Goal: Use online tool/utility: Use online tool/utility

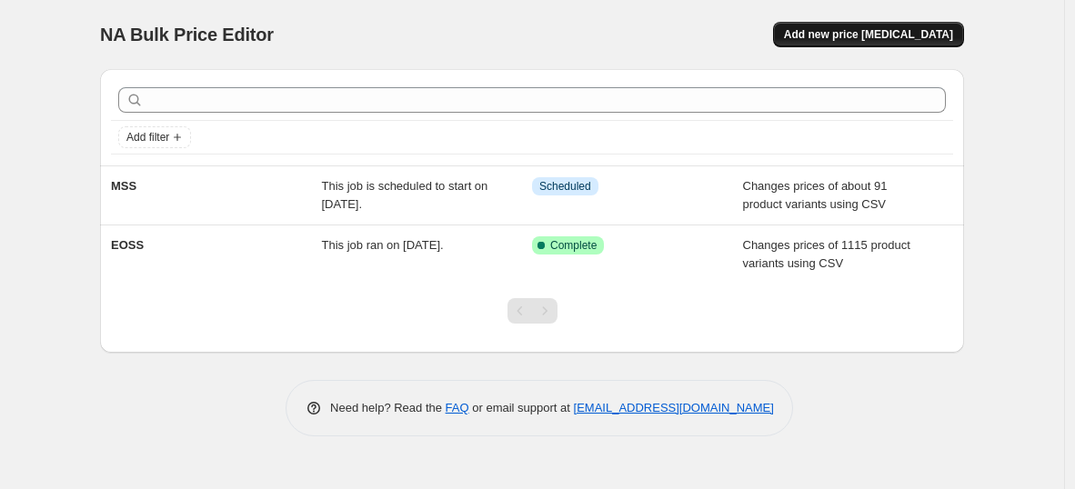
click at [874, 26] on button "Add new price [MEDICAL_DATA]" at bounding box center [868, 34] width 191 height 25
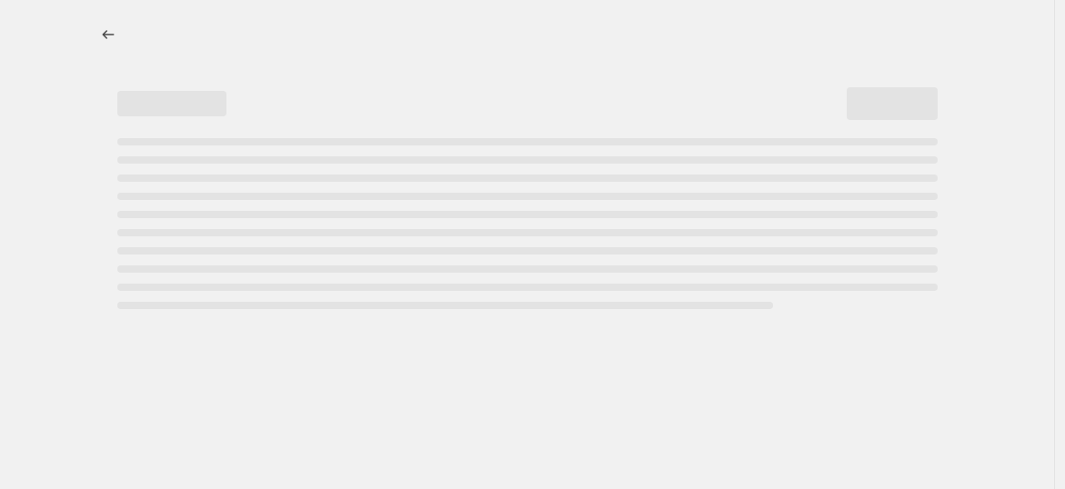
select select "percentage"
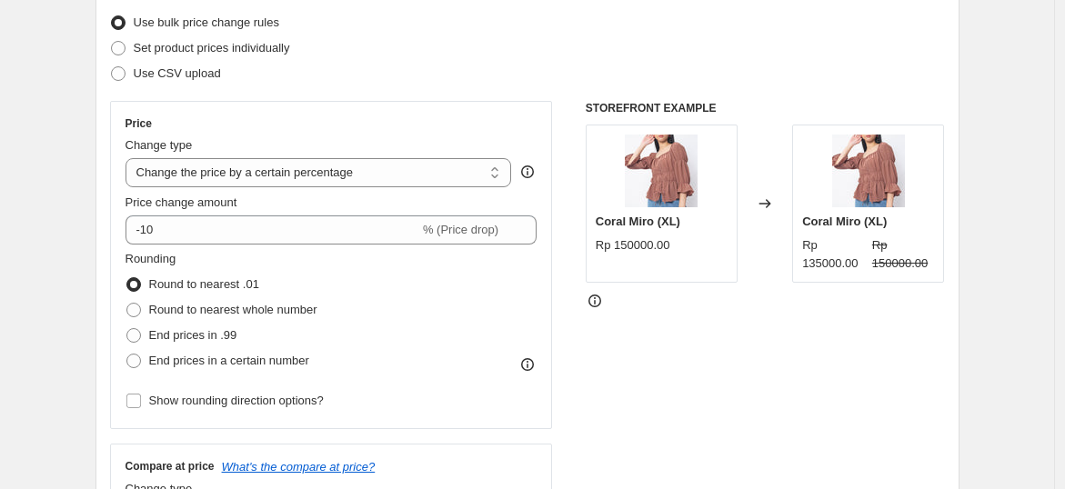
scroll to position [202, 0]
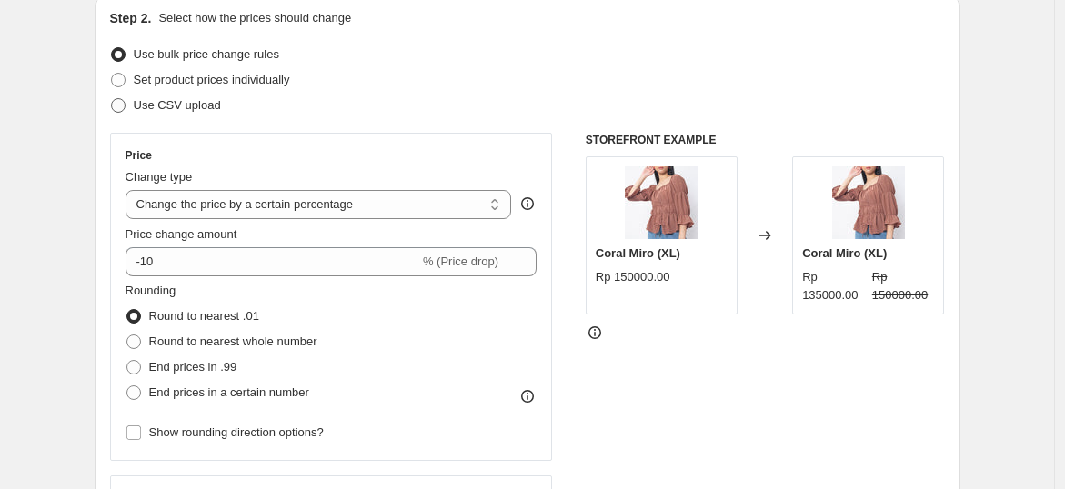
click at [122, 108] on span at bounding box center [118, 105] width 15 height 15
click at [112, 99] on input "Use CSV upload" at bounding box center [111, 98] width 1 height 1
radio input "true"
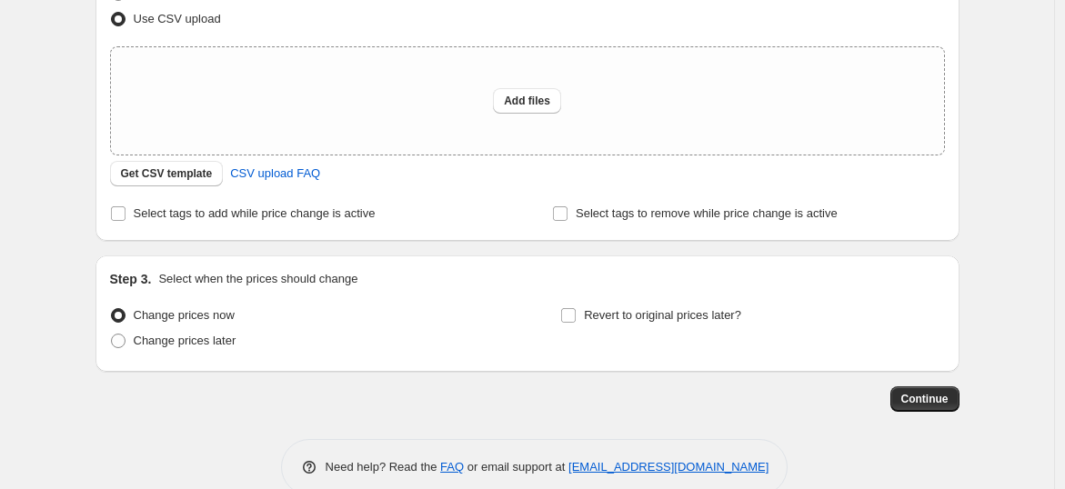
scroll to position [322, 0]
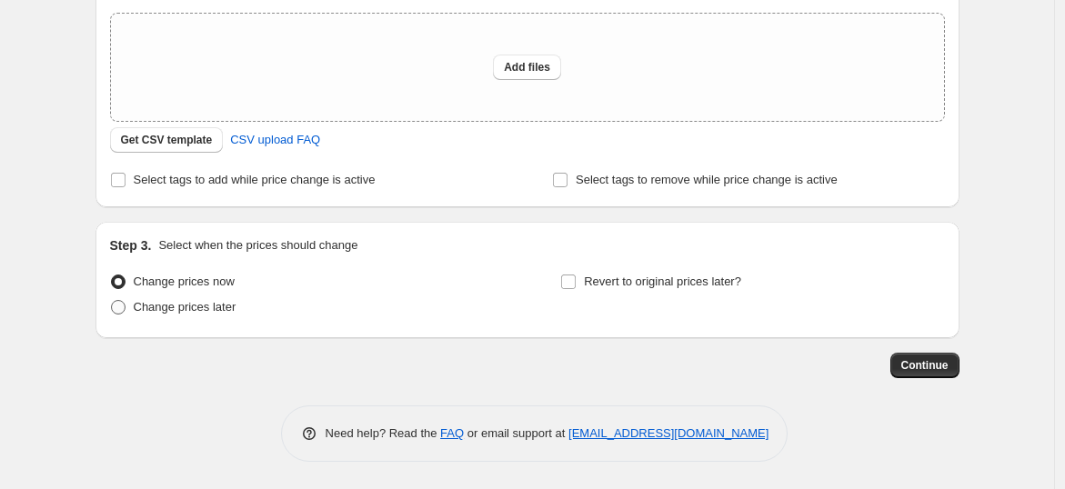
click at [209, 316] on span "Change prices later" at bounding box center [185, 307] width 103 height 18
click at [112, 301] on input "Change prices later" at bounding box center [111, 300] width 1 height 1
radio input "true"
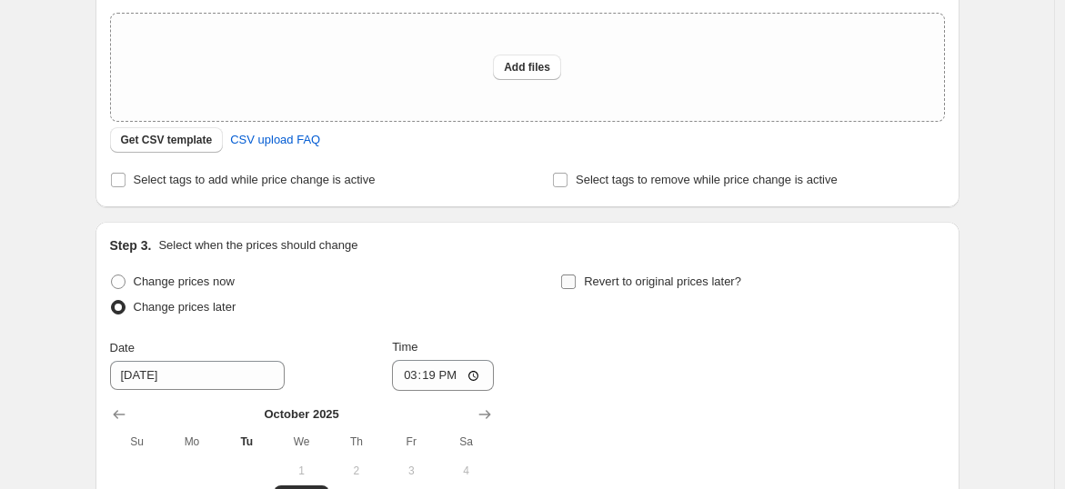
click at [572, 280] on input "Revert to original prices later?" at bounding box center [568, 282] width 15 height 15
checkbox input "true"
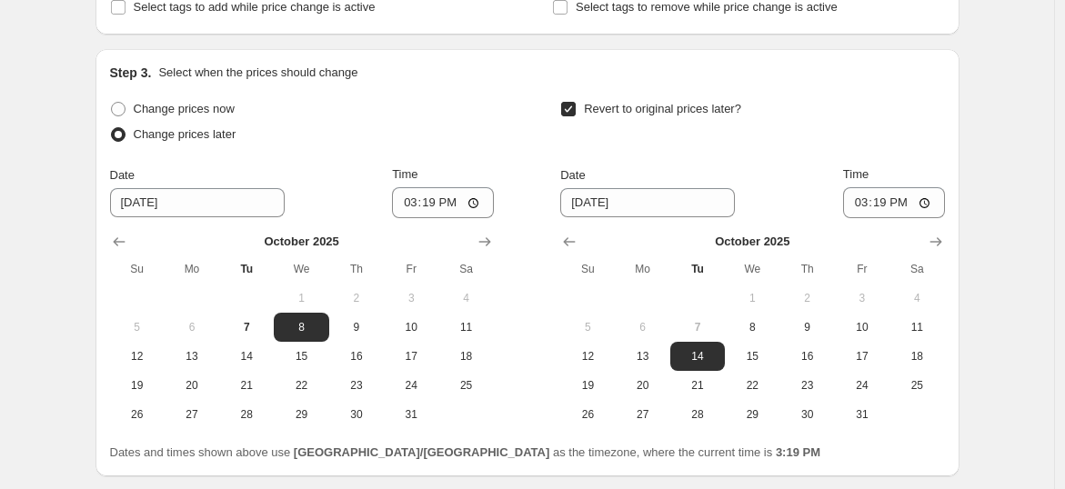
scroll to position [524, 0]
